Goal: Task Accomplishment & Management: Manage account settings

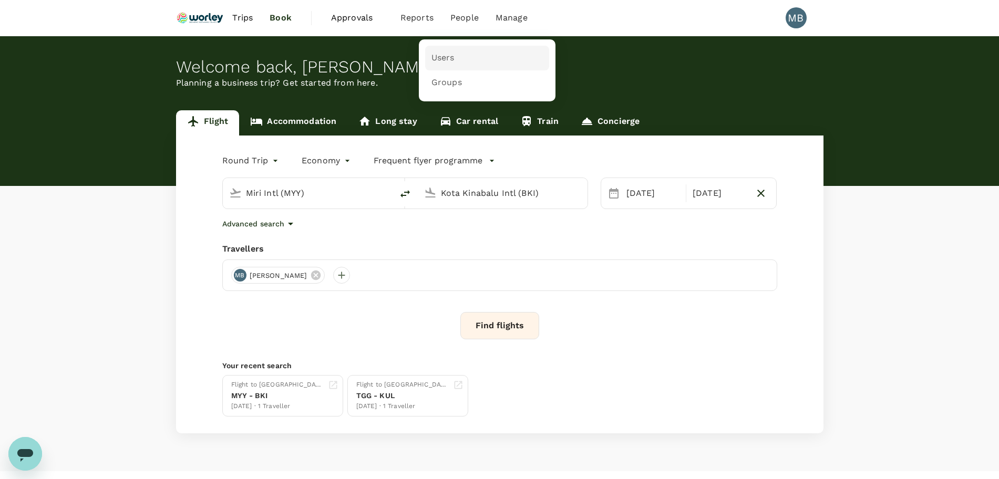
click at [448, 56] on span "Users" at bounding box center [443, 58] width 23 height 12
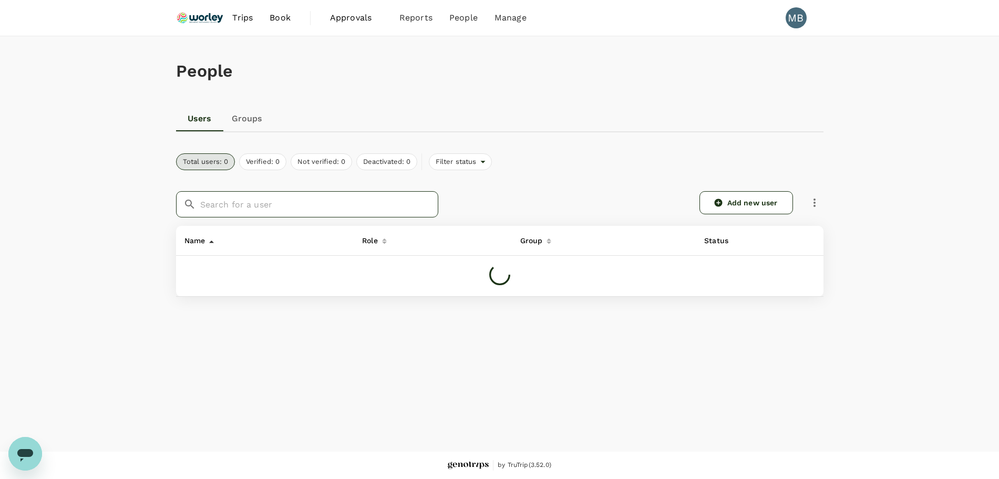
click at [375, 197] on input "text" at bounding box center [319, 204] width 238 height 26
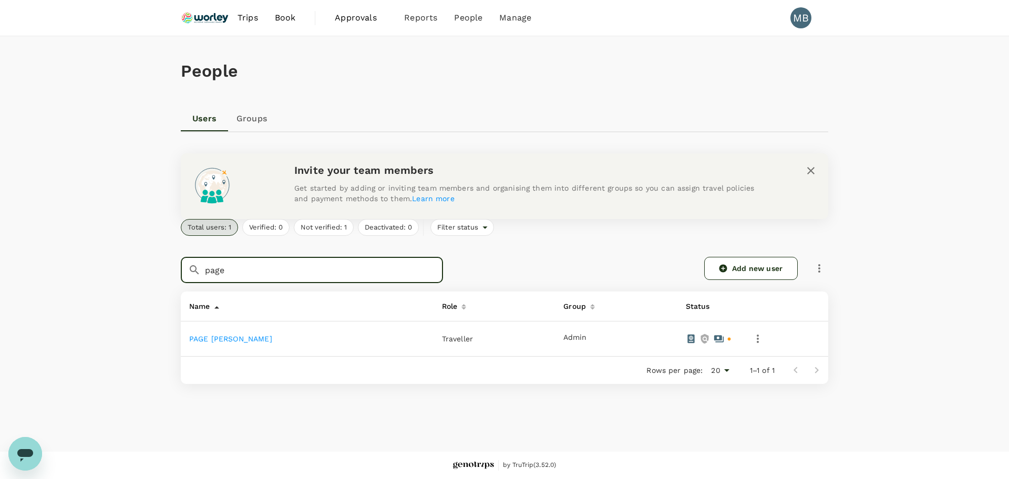
type input "page"
click at [254, 343] on link "PAGE TROY MALCOLM" at bounding box center [230, 339] width 83 height 8
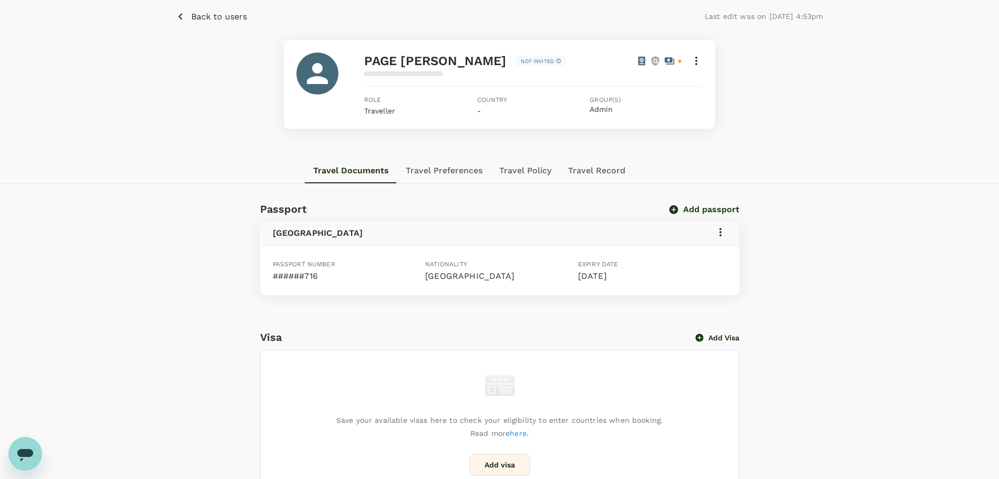
scroll to position [66, 0]
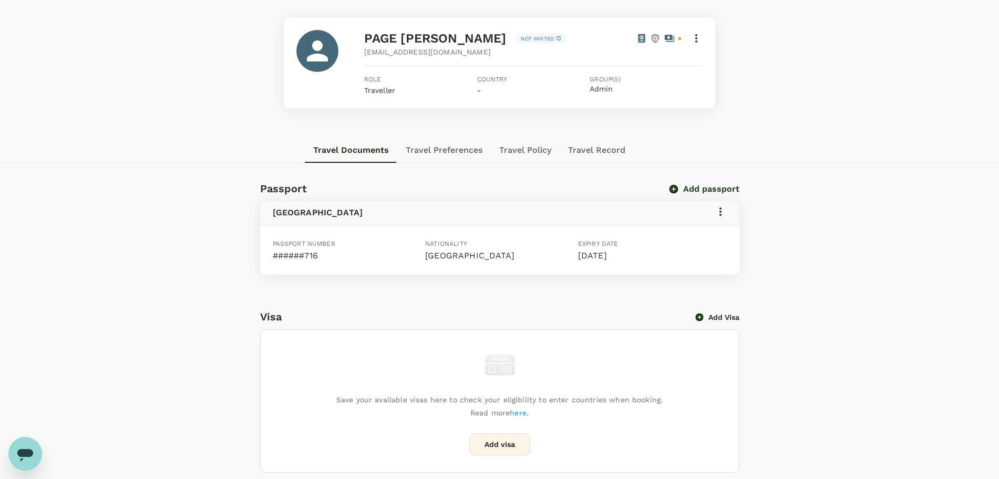
click at [718, 212] on icon at bounding box center [720, 212] width 13 height 13
click at [621, 212] on div at bounding box center [504, 239] width 1009 height 479
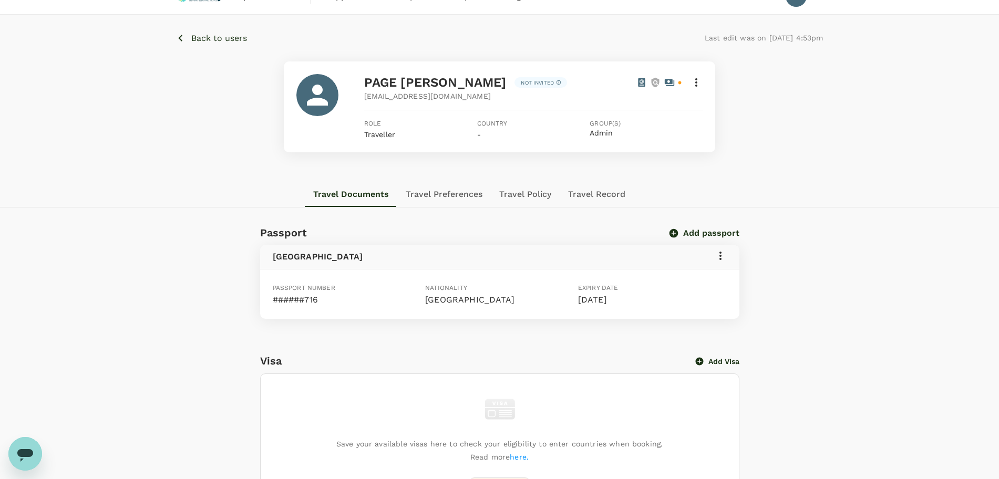
scroll to position [0, 0]
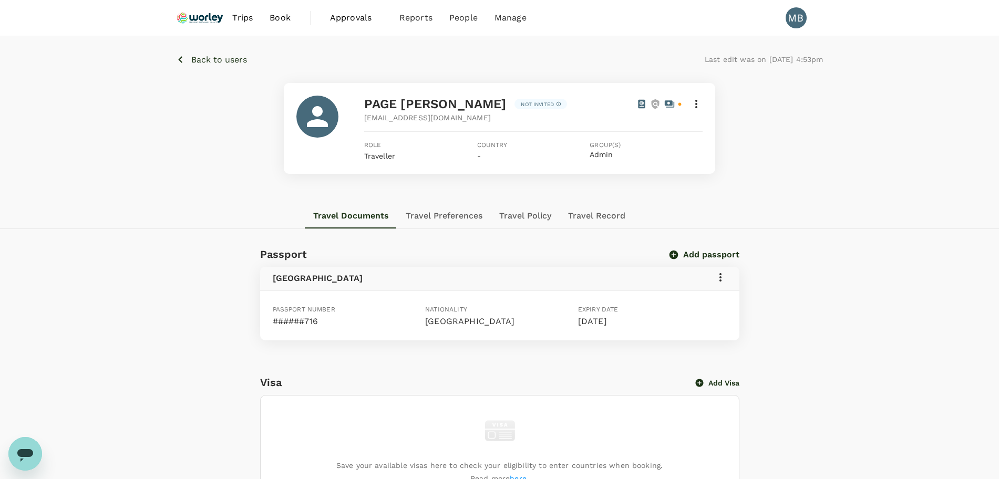
click at [216, 61] on p "Back to users" at bounding box center [219, 60] width 56 height 13
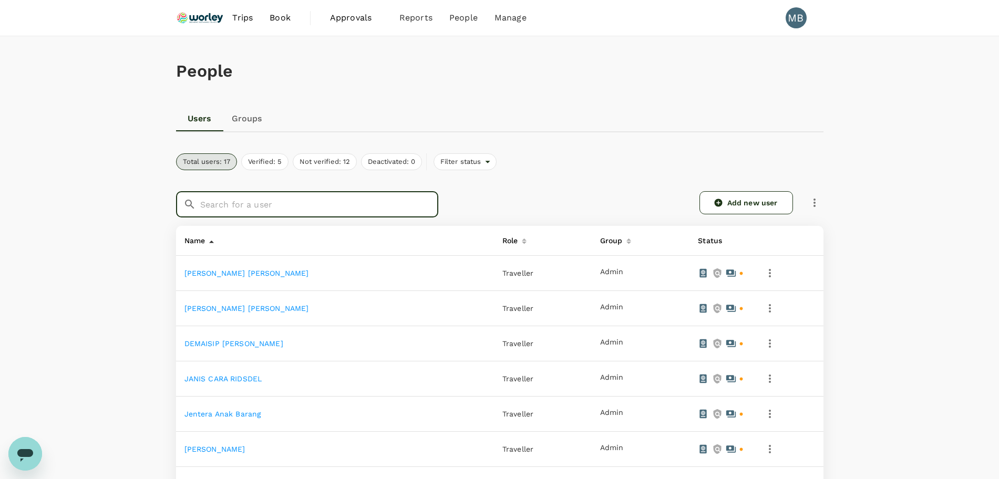
click at [400, 199] on input "text" at bounding box center [319, 204] width 238 height 26
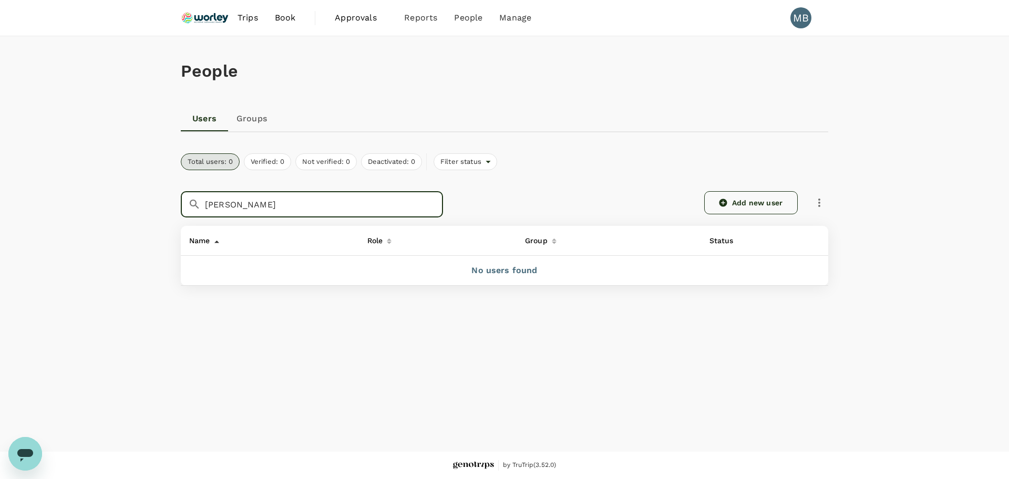
type input "mathie"
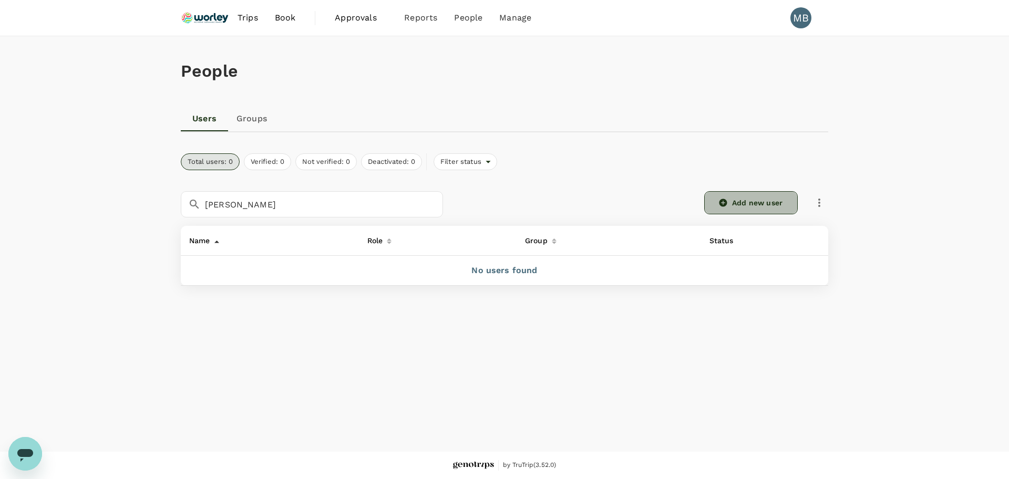
click at [727, 199] on icon at bounding box center [723, 202] width 9 height 9
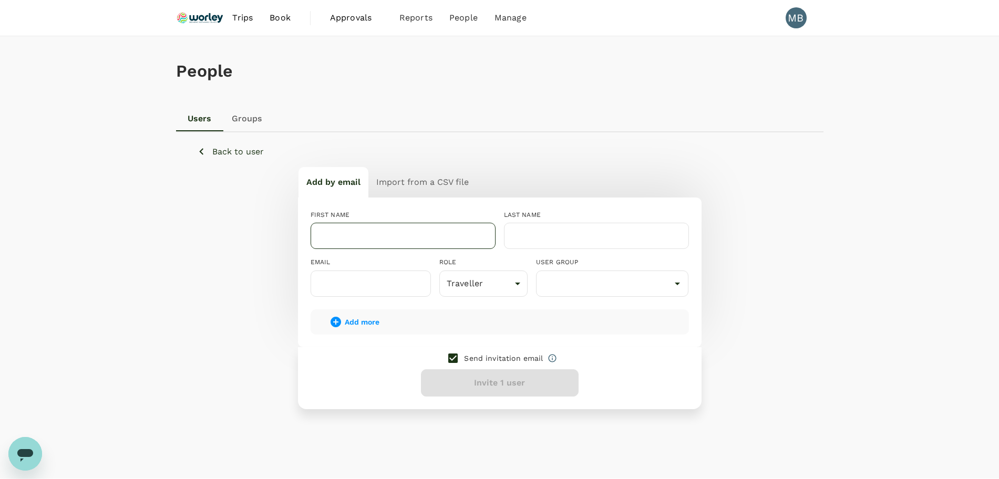
click at [430, 230] on input "text" at bounding box center [403, 236] width 185 height 26
type input "THOMAS FERGUSON"
click at [544, 234] on input "text" at bounding box center [596, 236] width 185 height 26
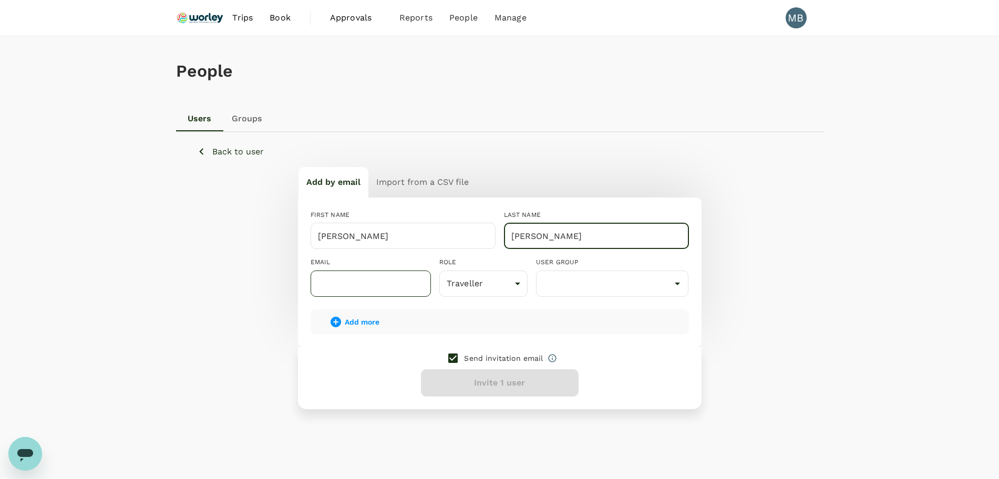
type input "MATHIE"
click at [374, 289] on input "text" at bounding box center [371, 284] width 120 height 26
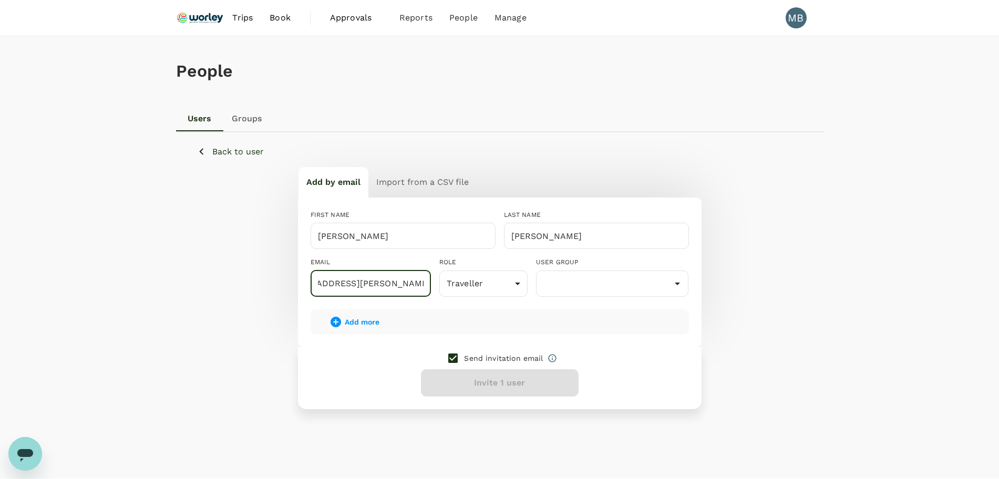
scroll to position [0, 40]
type input "dayat+THOMAS@genotrips.com.my"
click at [451, 352] on input "checkbox" at bounding box center [453, 358] width 22 height 22
checkbox input "false"
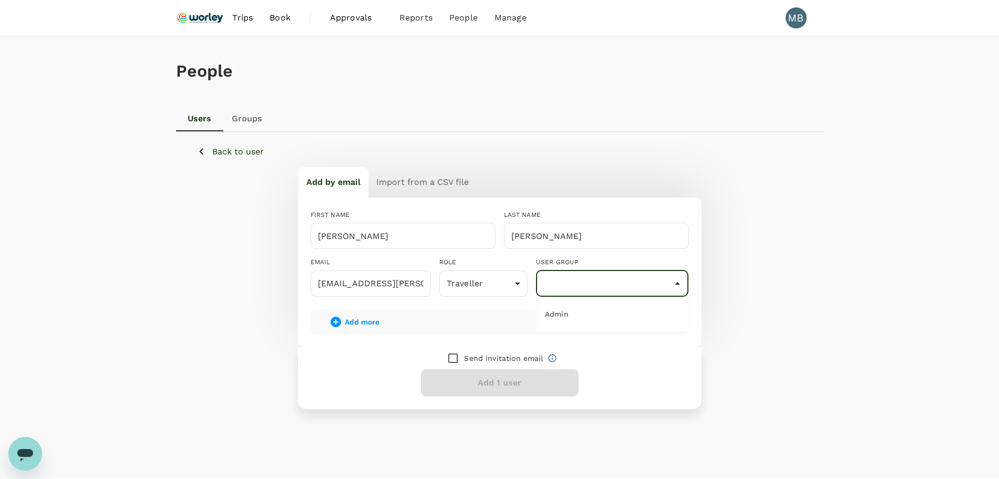
click at [558, 275] on input "text" at bounding box center [613, 284] width 148 height 20
click at [557, 315] on li "Admin" at bounding box center [613, 314] width 152 height 17
type input "Admin"
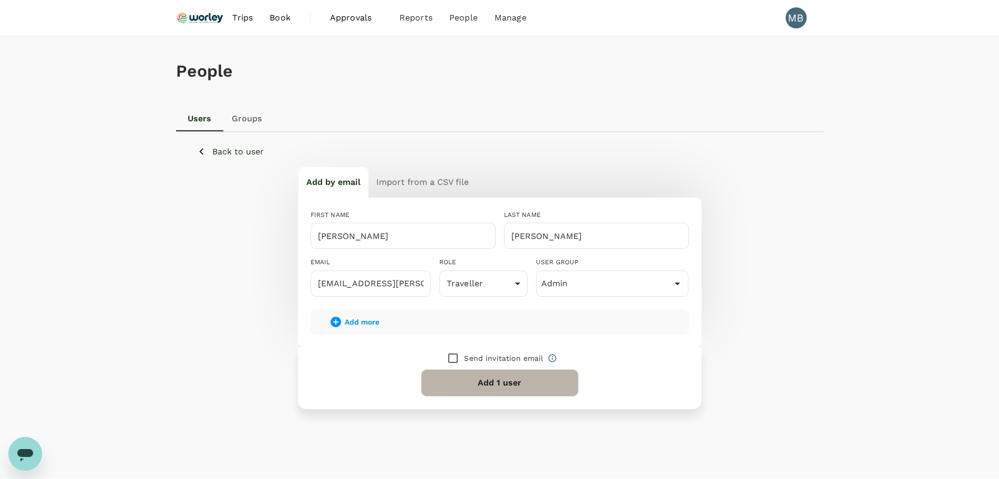
click at [500, 379] on button "Add 1 user" at bounding box center [500, 383] width 158 height 27
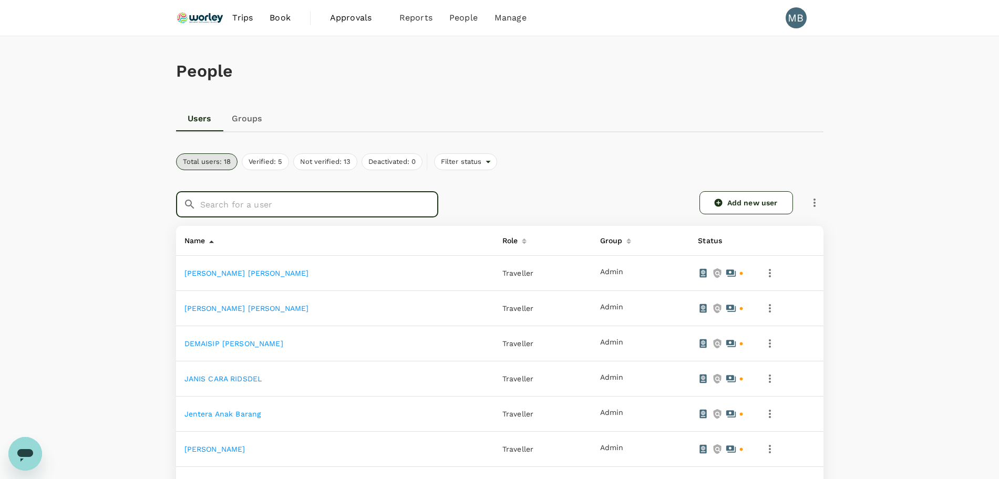
click at [382, 208] on input "text" at bounding box center [319, 204] width 238 height 26
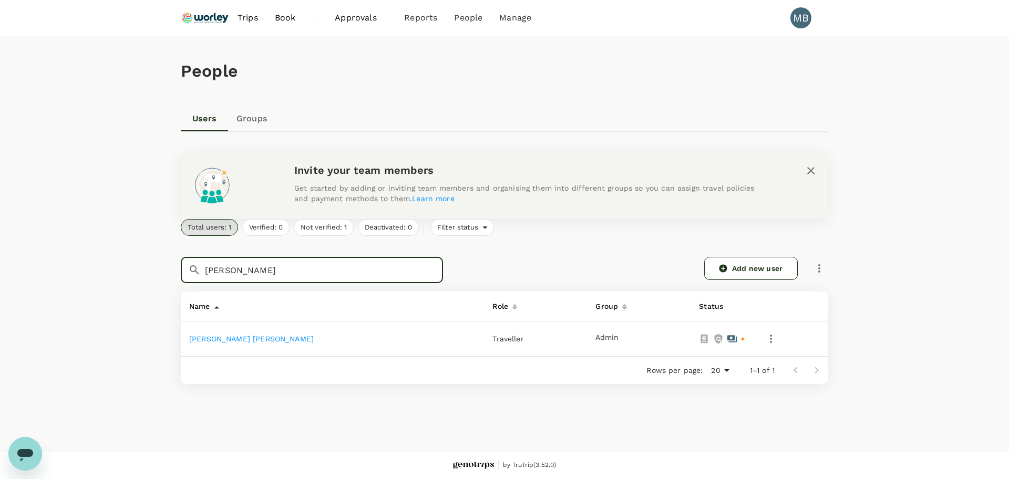
type input "[PERSON_NAME]"
click at [770, 339] on icon "button" at bounding box center [771, 339] width 2 height 8
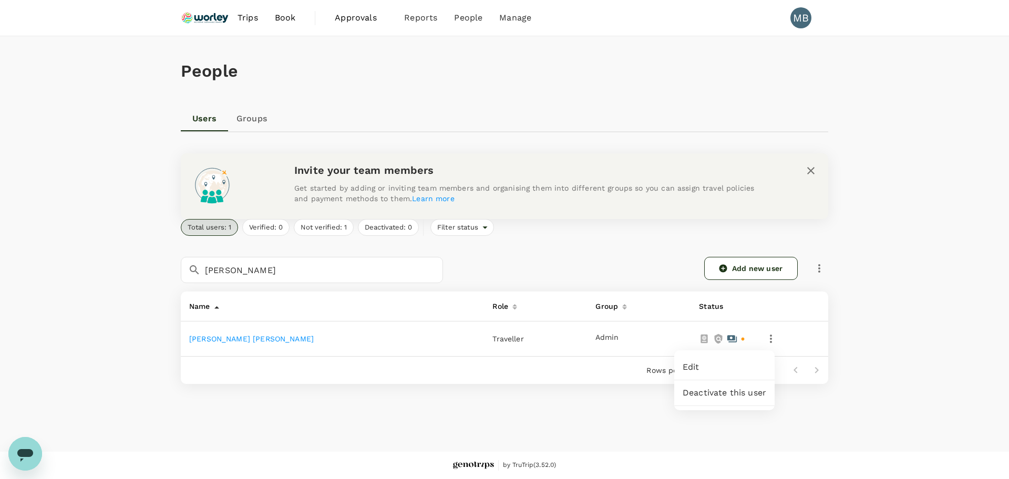
click at [733, 367] on span "Edit" at bounding box center [725, 367] width 84 height 13
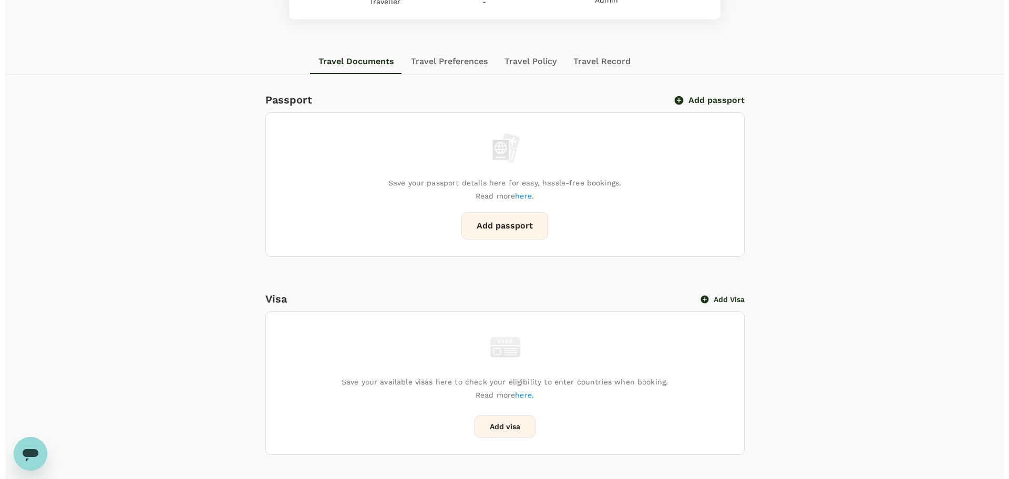
scroll to position [197, 0]
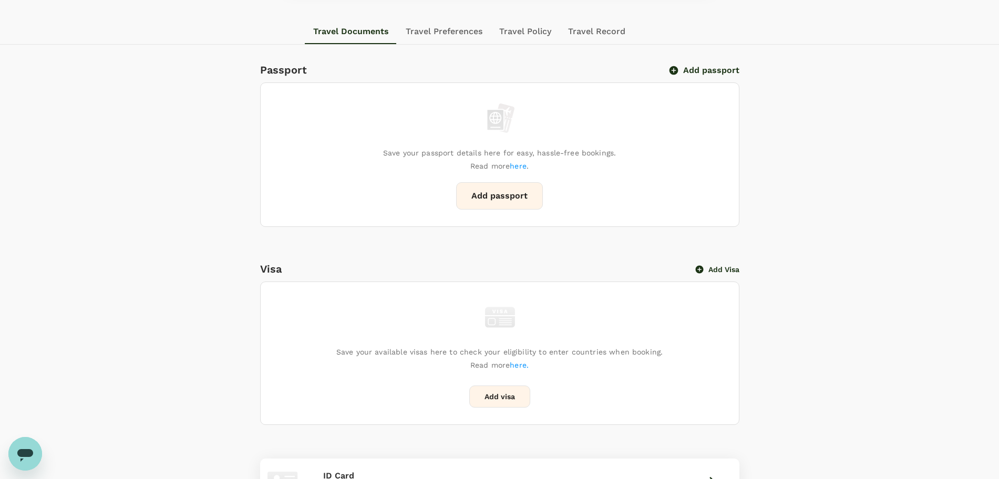
click at [673, 66] on icon "button" at bounding box center [673, 70] width 9 height 9
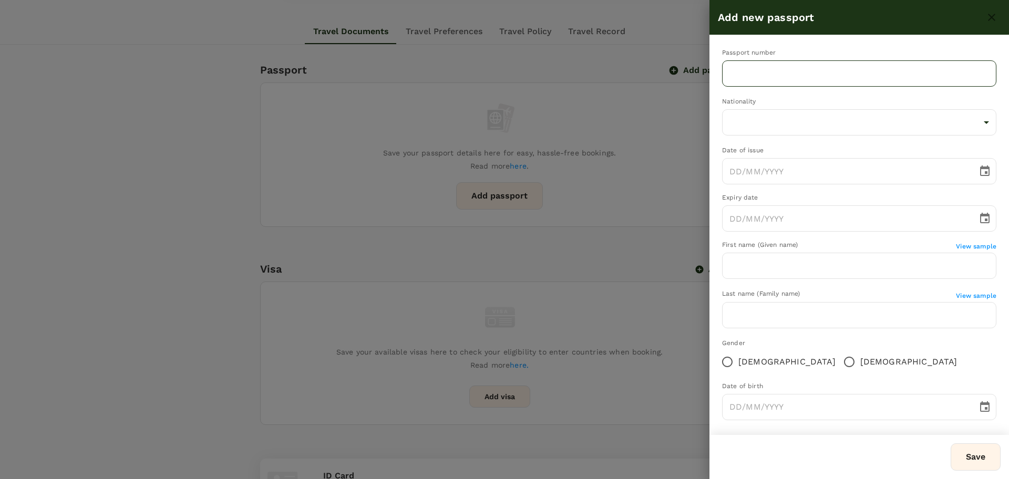
click at [750, 74] on input "text" at bounding box center [859, 73] width 274 height 26
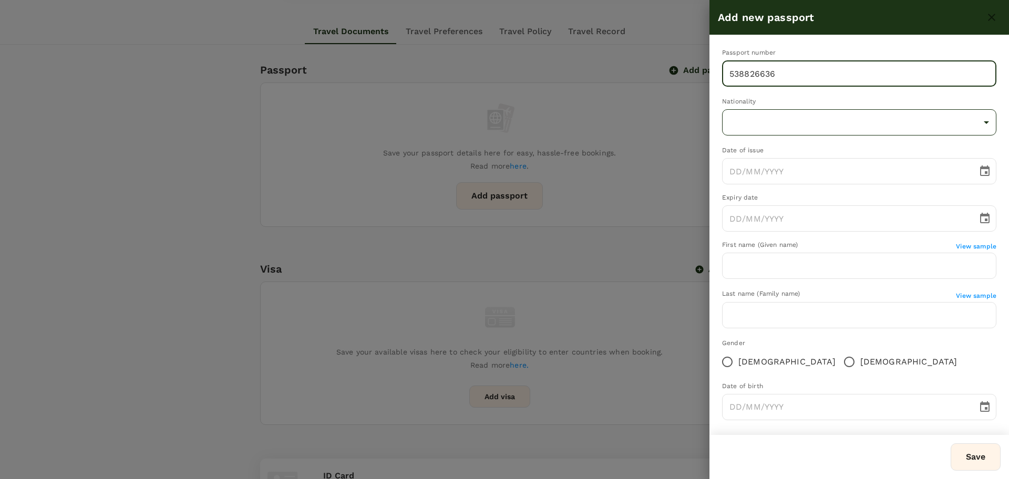
type input "538826636"
click at [787, 122] on body "Trips Book Approvals 0 Reports People Manage MB Back to users Last edit was on …" at bounding box center [504, 274] width 1009 height 943
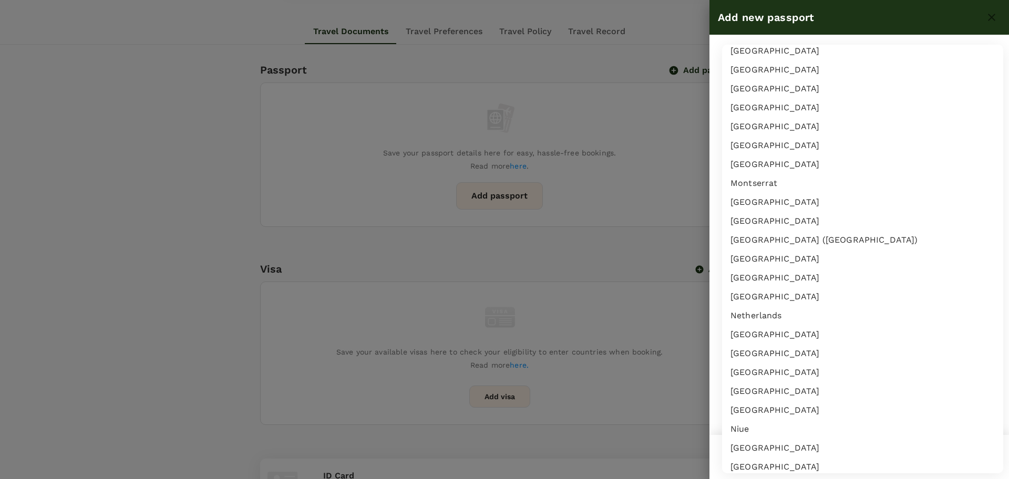
scroll to position [4133, 0]
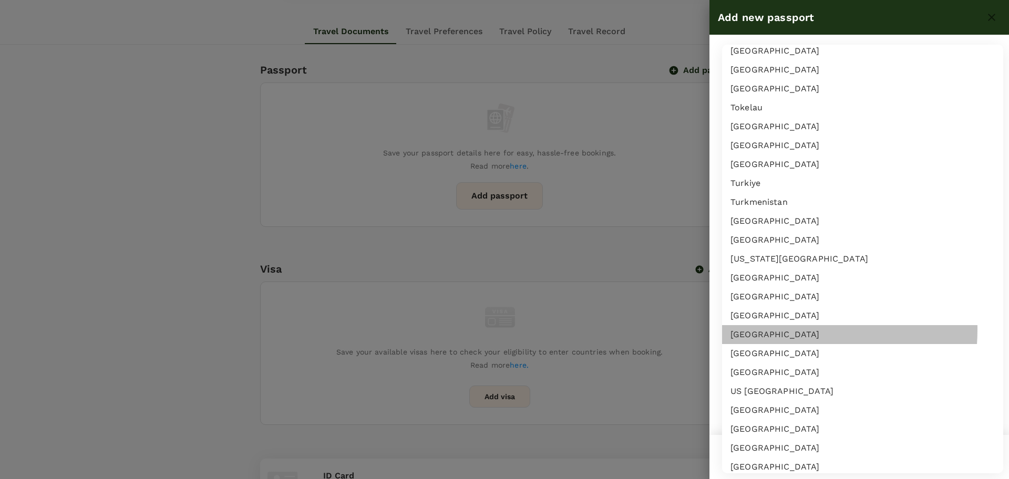
click at [761, 330] on li "United Kingdom" at bounding box center [862, 334] width 281 height 19
type input "GB"
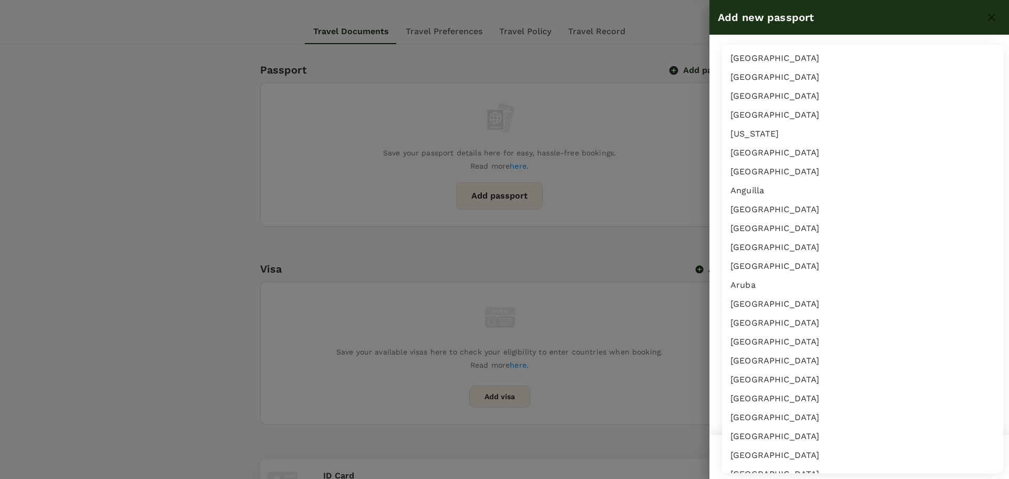
click at [809, 124] on body "Trips Book Approvals 0 Reports People Manage MB Back to users Last edit was on …" at bounding box center [504, 274] width 1009 height 943
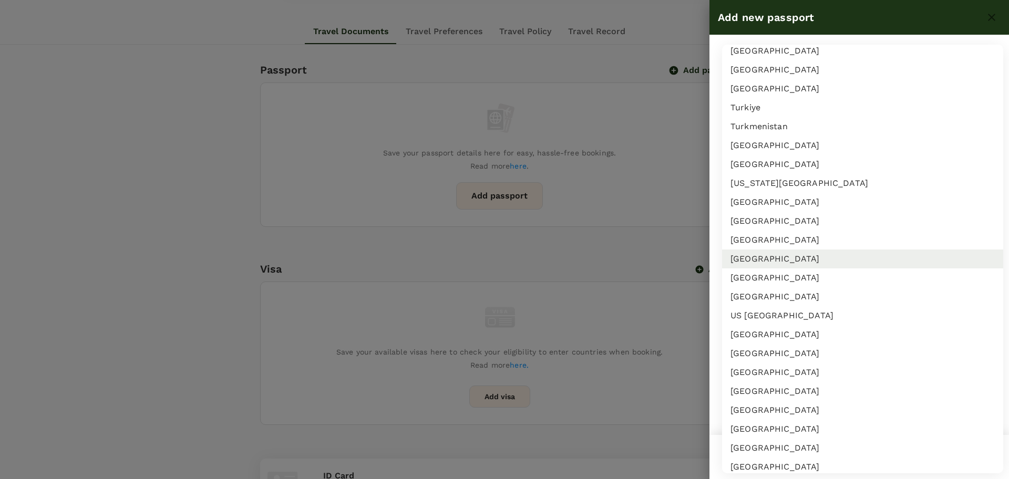
click at [682, 138] on div at bounding box center [504, 239] width 1009 height 479
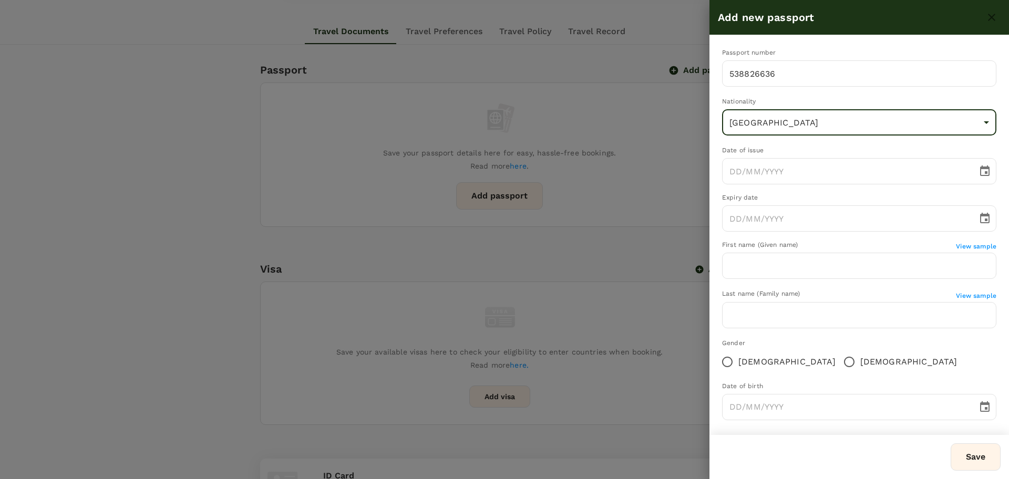
click at [930, 124] on body "Trips Book Approvals 0 Reports People Manage MB Back to users Last edit was on …" at bounding box center [504, 274] width 1009 height 943
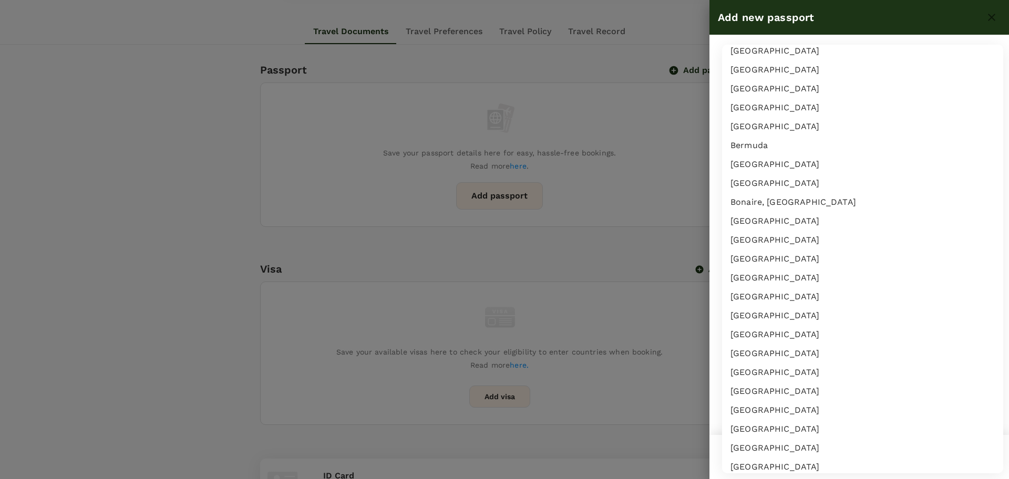
scroll to position [4133, 0]
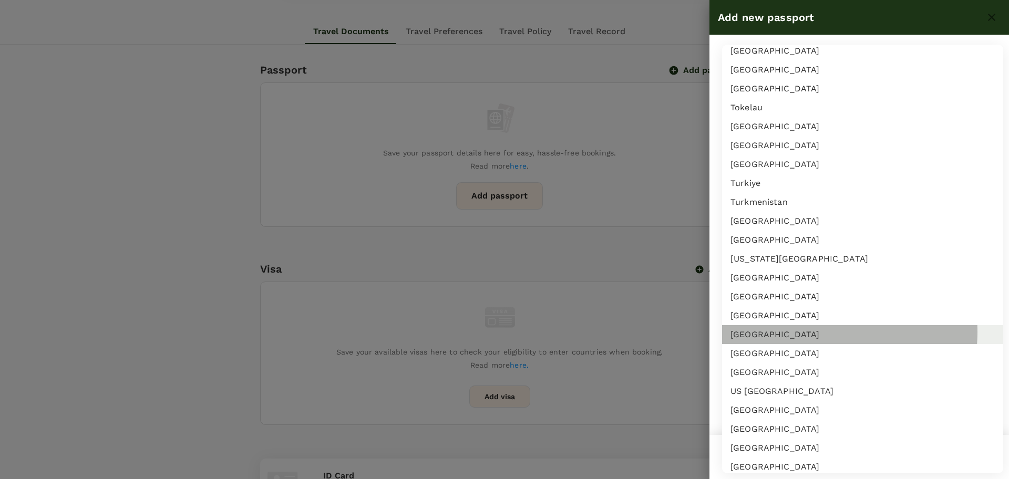
click at [808, 332] on li "United Kingdom" at bounding box center [862, 334] width 281 height 19
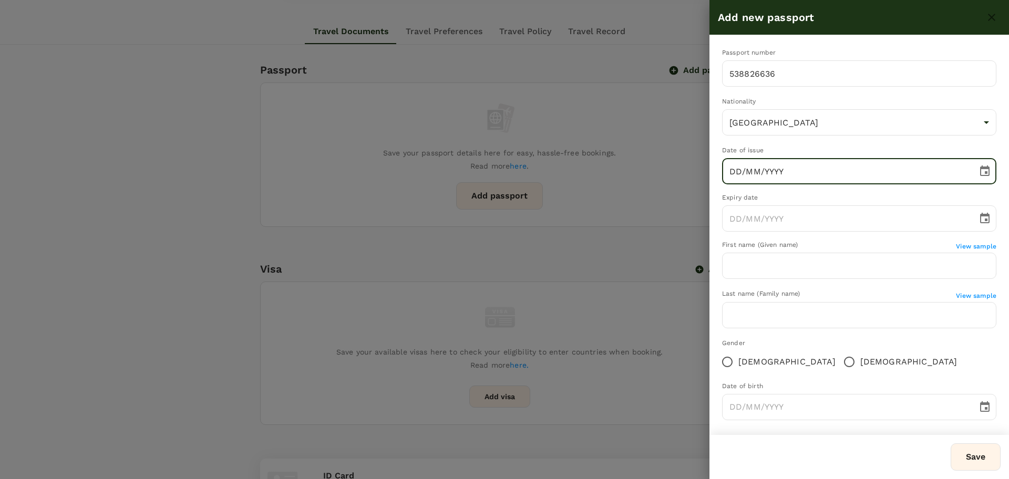
click at [742, 170] on input "DD/MM/YYYY" at bounding box center [846, 171] width 248 height 26
type input "11/08/2017"
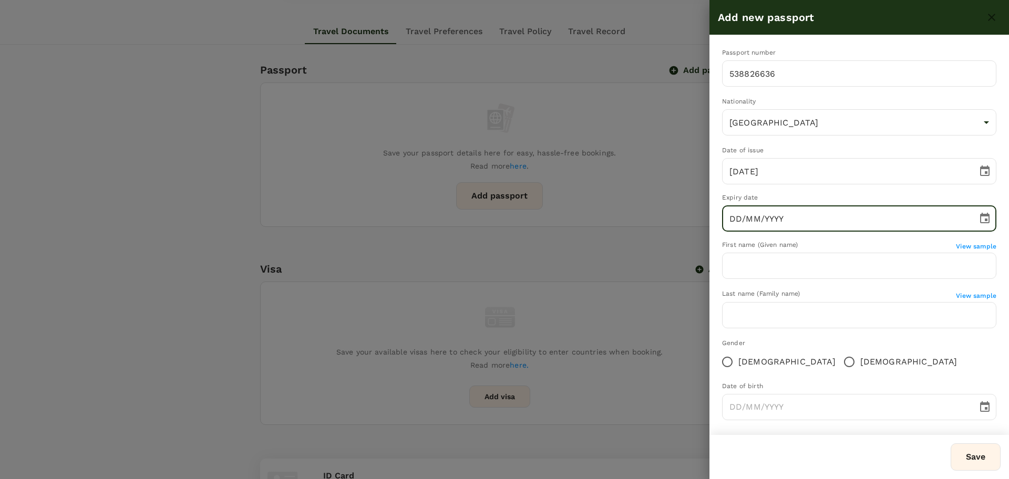
click at [734, 217] on input "DD/MM/YYYY" at bounding box center [846, 219] width 248 height 26
type input "11/05/2028"
click at [763, 271] on input "text" at bounding box center [859, 266] width 274 height 26
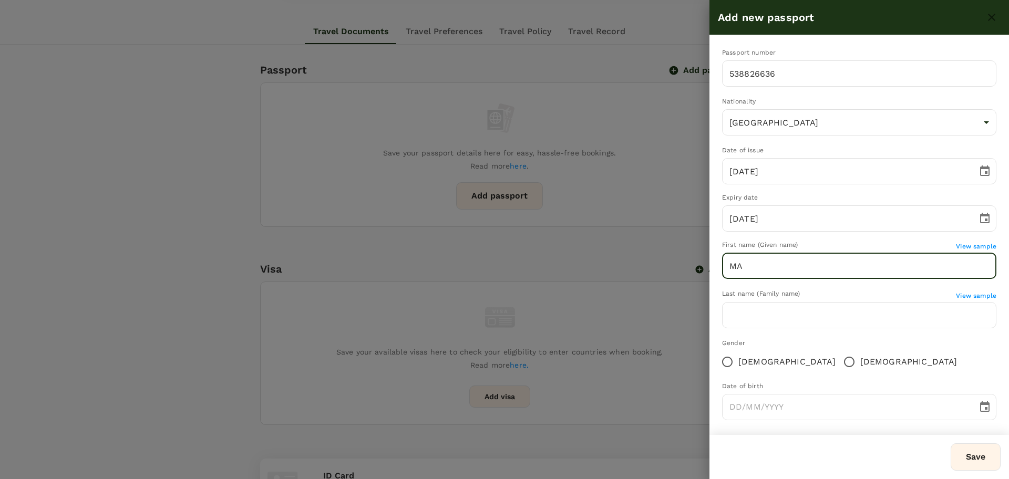
type input "M"
type input "THOMAS FERGUSON"
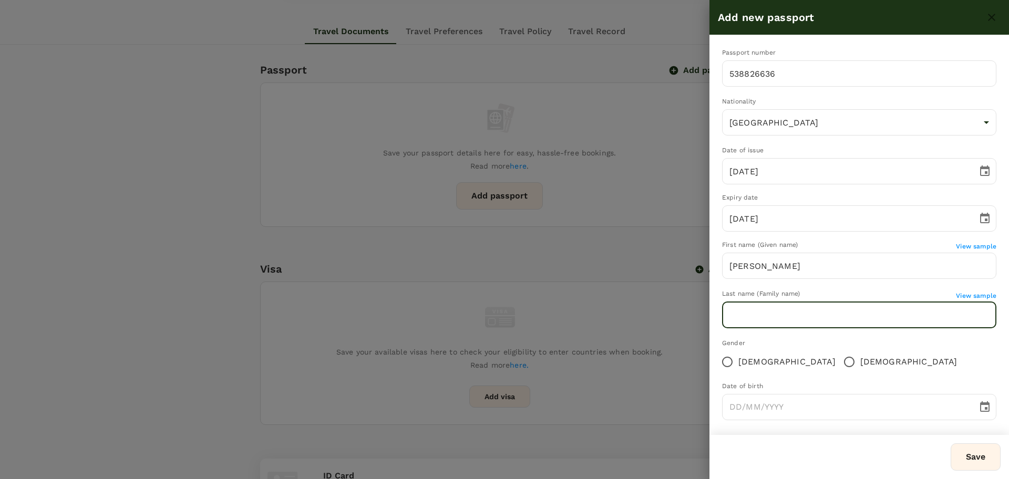
click at [738, 305] on input "text" at bounding box center [859, 315] width 274 height 26
type input "MATHIE"
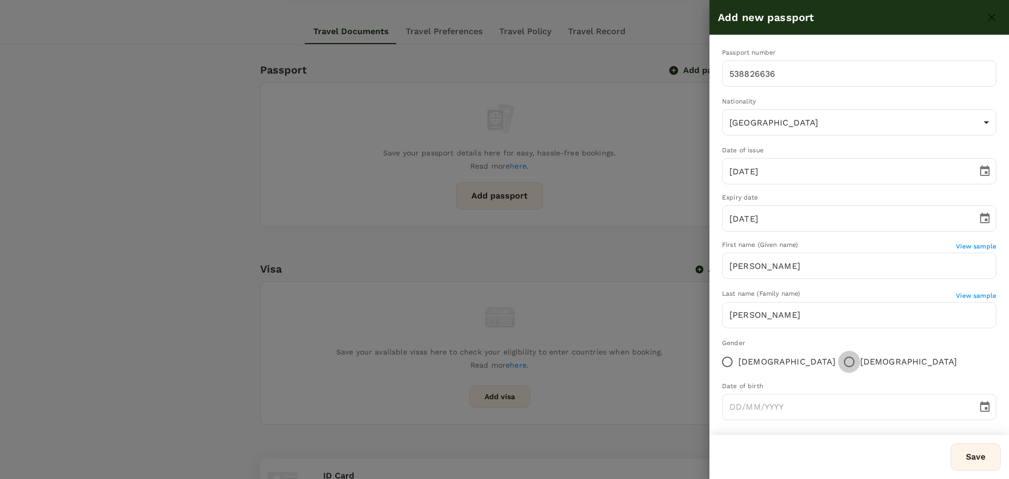
click at [839, 359] on input "Male" at bounding box center [850, 362] width 22 height 22
radio input "true"
click at [740, 398] on input "DD/MM/YYYY" at bounding box center [846, 407] width 248 height 26
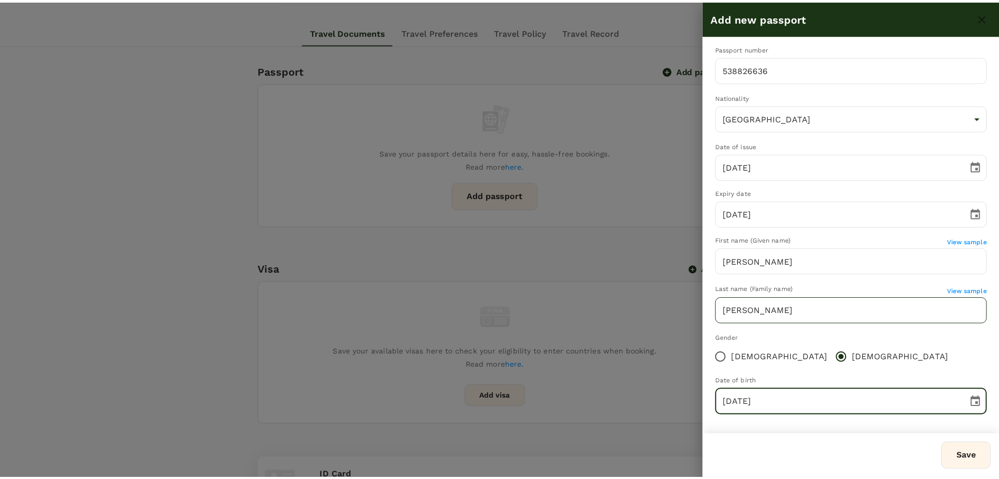
scroll to position [6, 0]
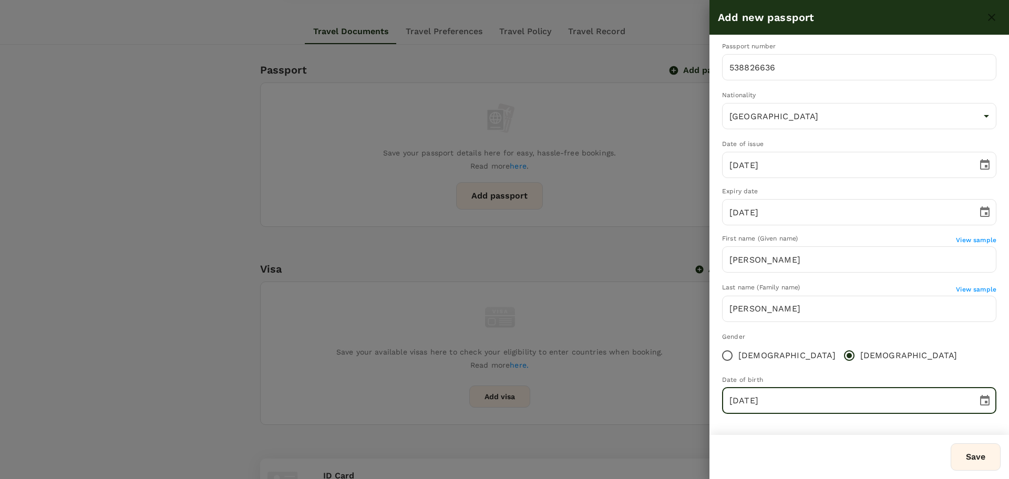
type input "05/03/1963"
click at [854, 354] on div "Gender Female Male" at bounding box center [859, 349] width 274 height 35
click at [963, 453] on button "Save" at bounding box center [976, 457] width 50 height 27
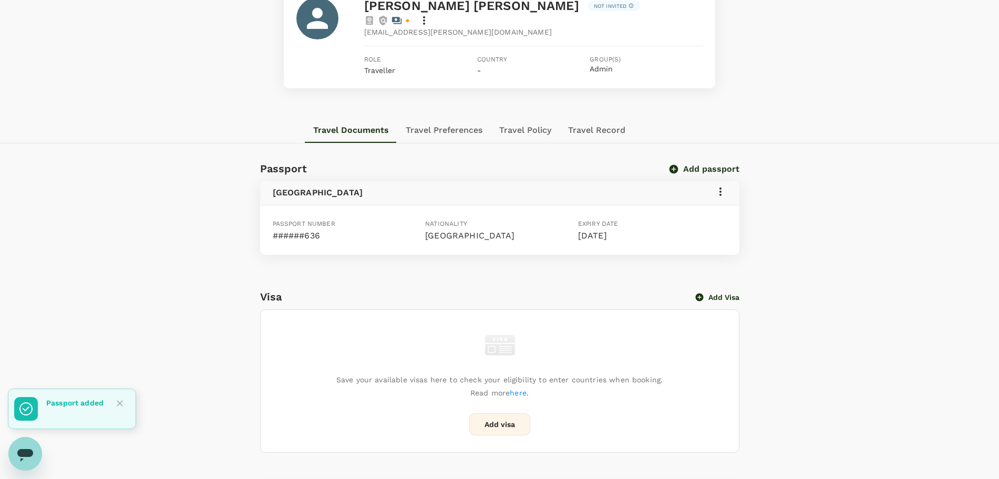
scroll to position [0, 0]
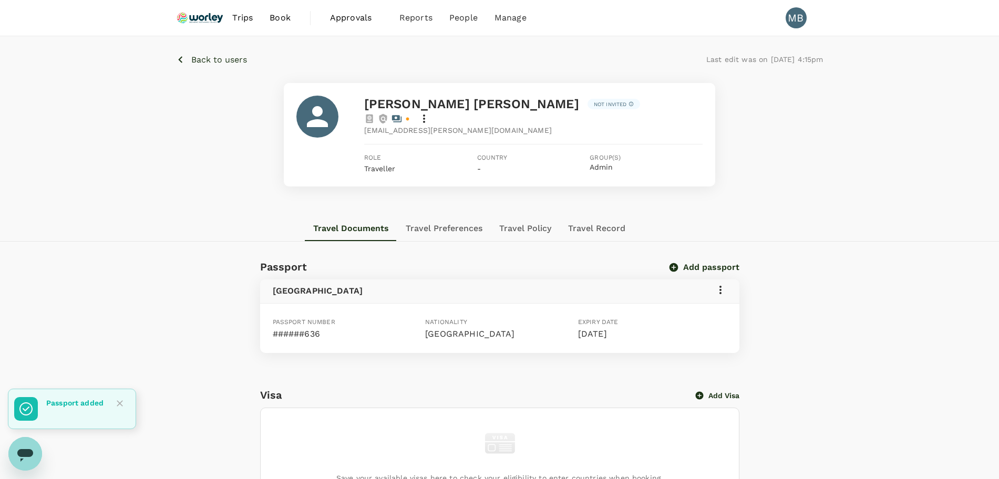
click at [197, 58] on p "Back to users" at bounding box center [219, 60] width 56 height 13
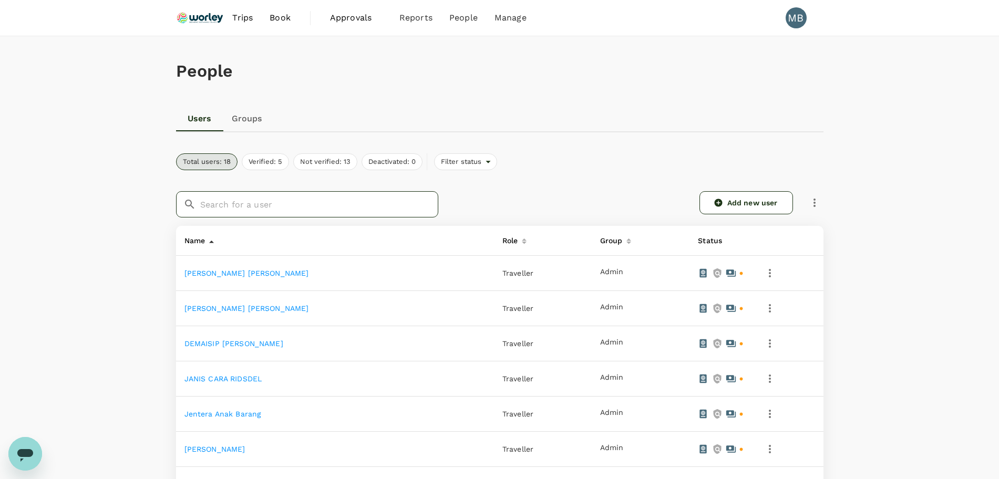
click at [270, 202] on input "text" at bounding box center [319, 204] width 238 height 26
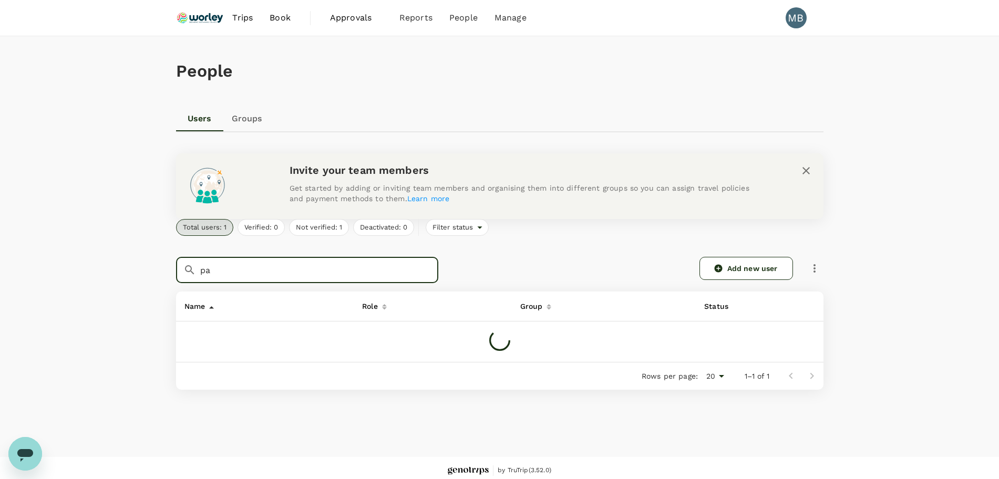
type input "p"
type input "m"
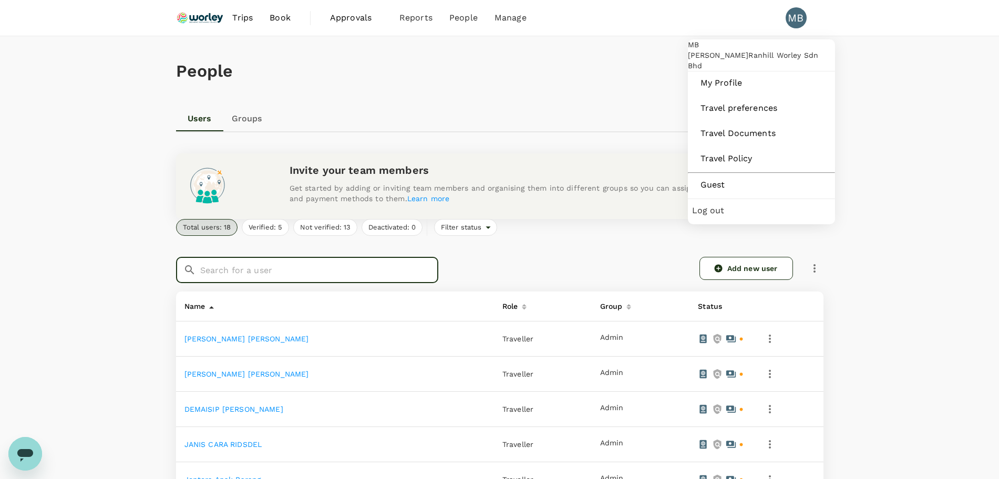
click at [717, 217] on span "Log out" at bounding box center [761, 211] width 139 height 13
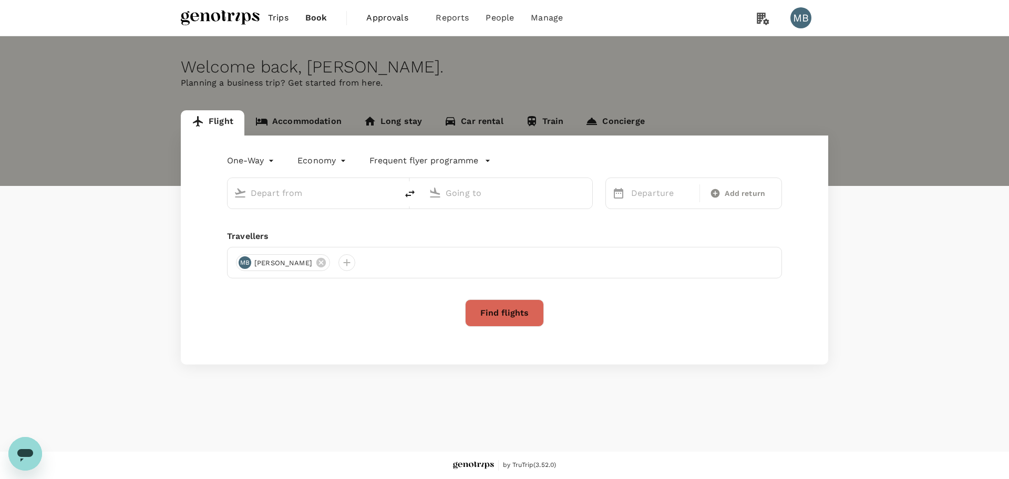
type input "roundtrip"
type input "business"
type input "Kuala Lumpur Intl ([GEOGRAPHIC_DATA])"
type input "Abu Dhabi Intl (AUH)"
